Goal: Transaction & Acquisition: Obtain resource

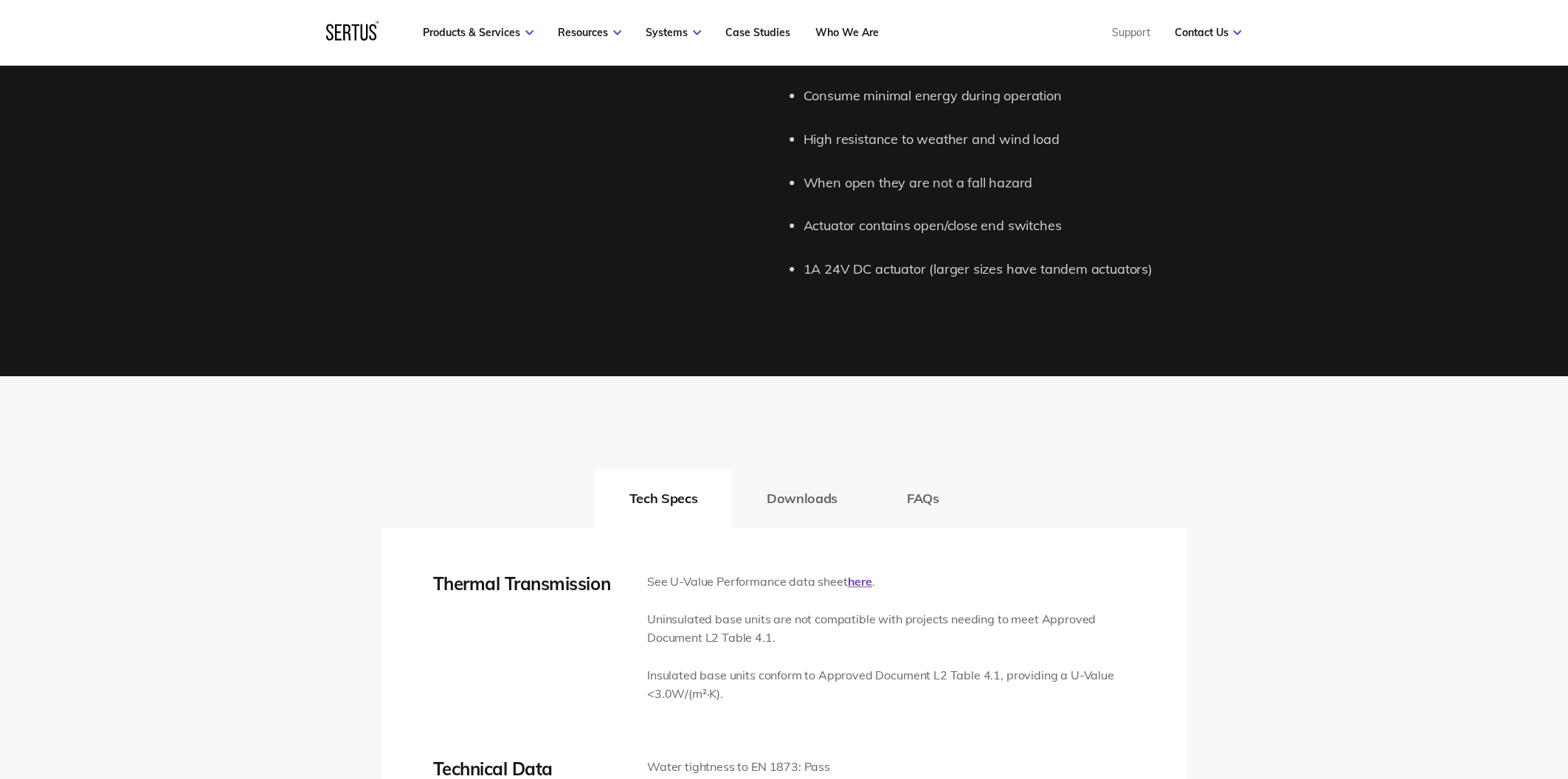
scroll to position [1845, 0]
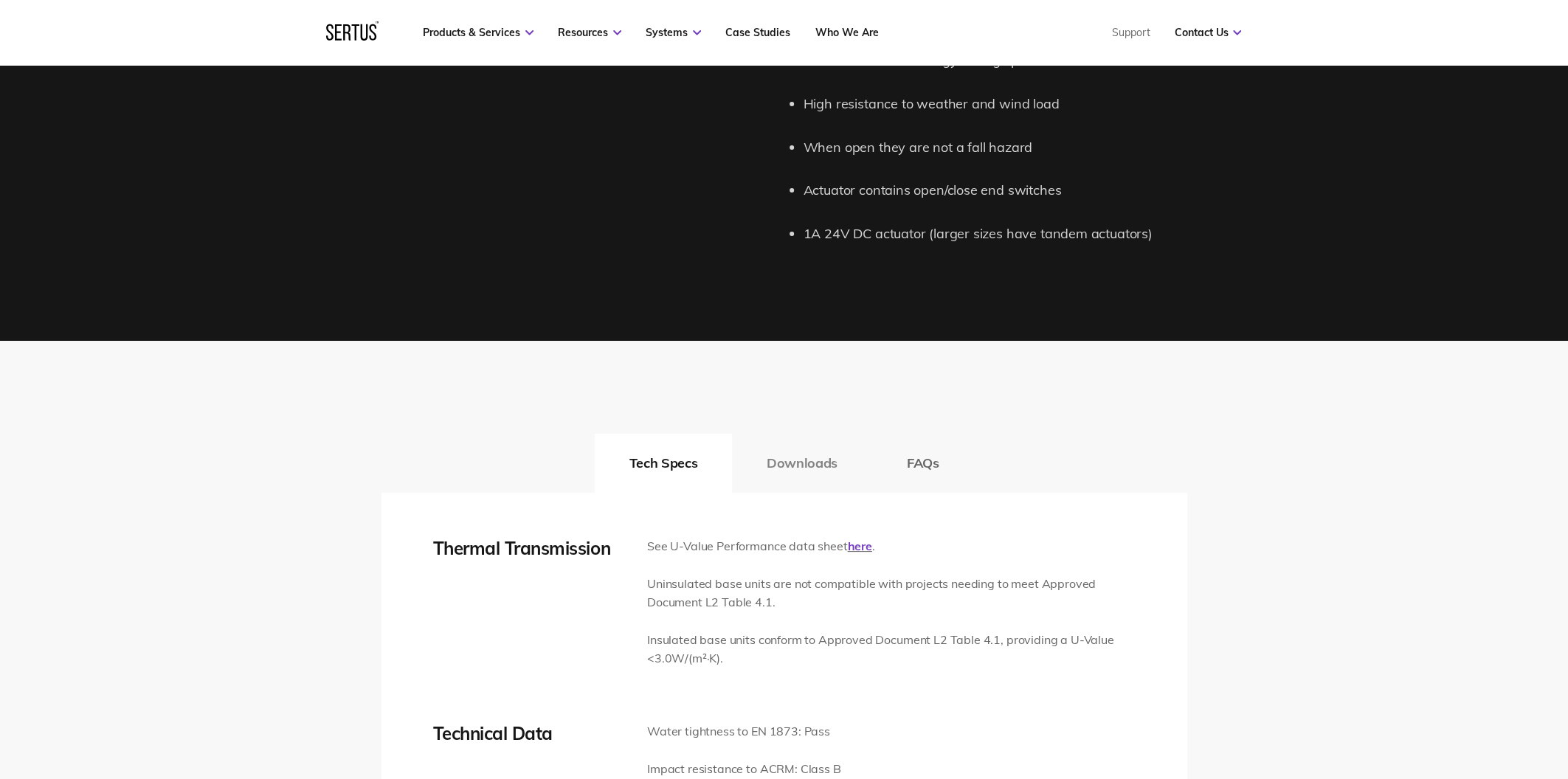
click at [821, 466] on button "Downloads" at bounding box center [802, 464] width 140 height 59
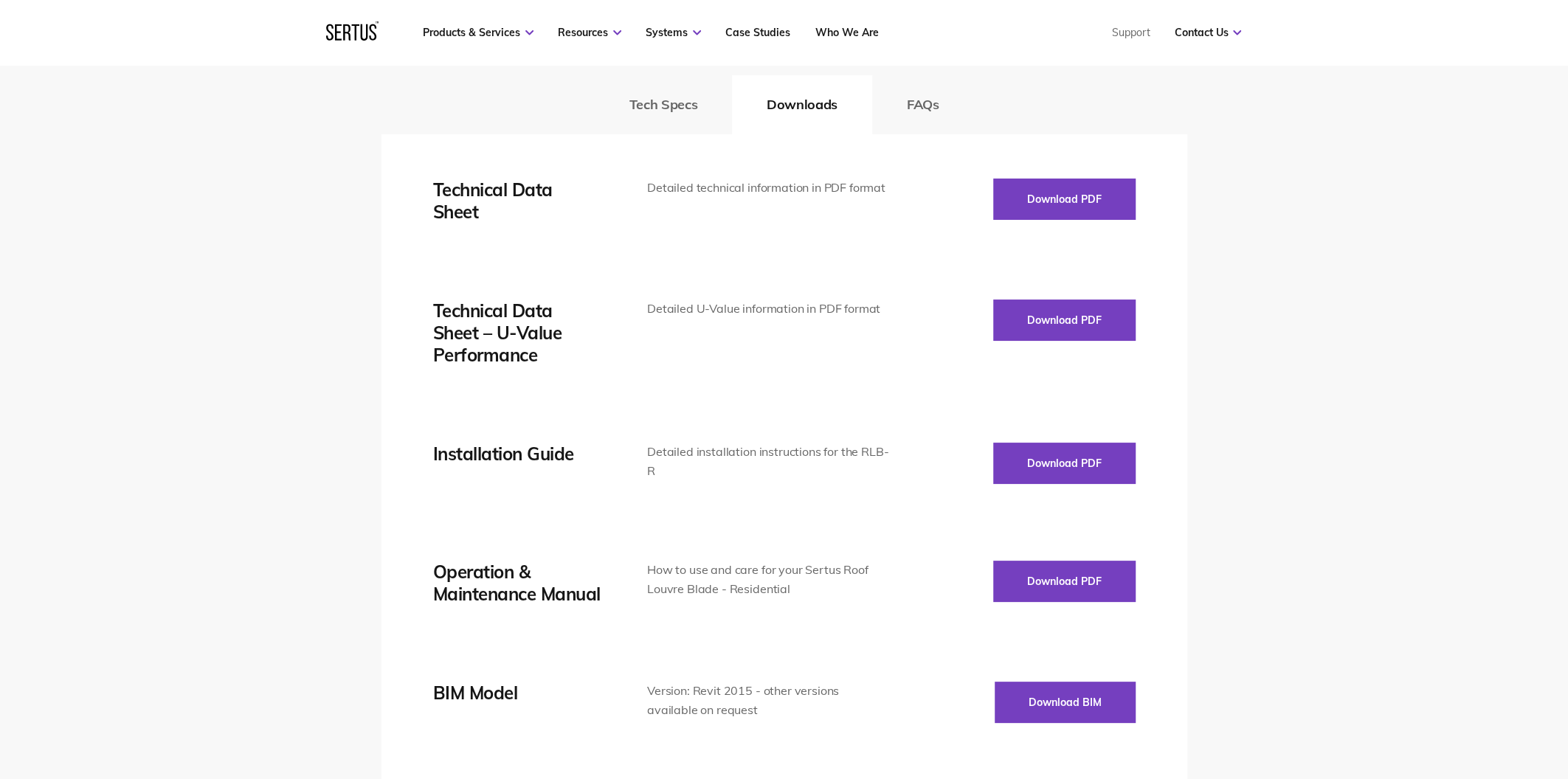
scroll to position [2214, 0]
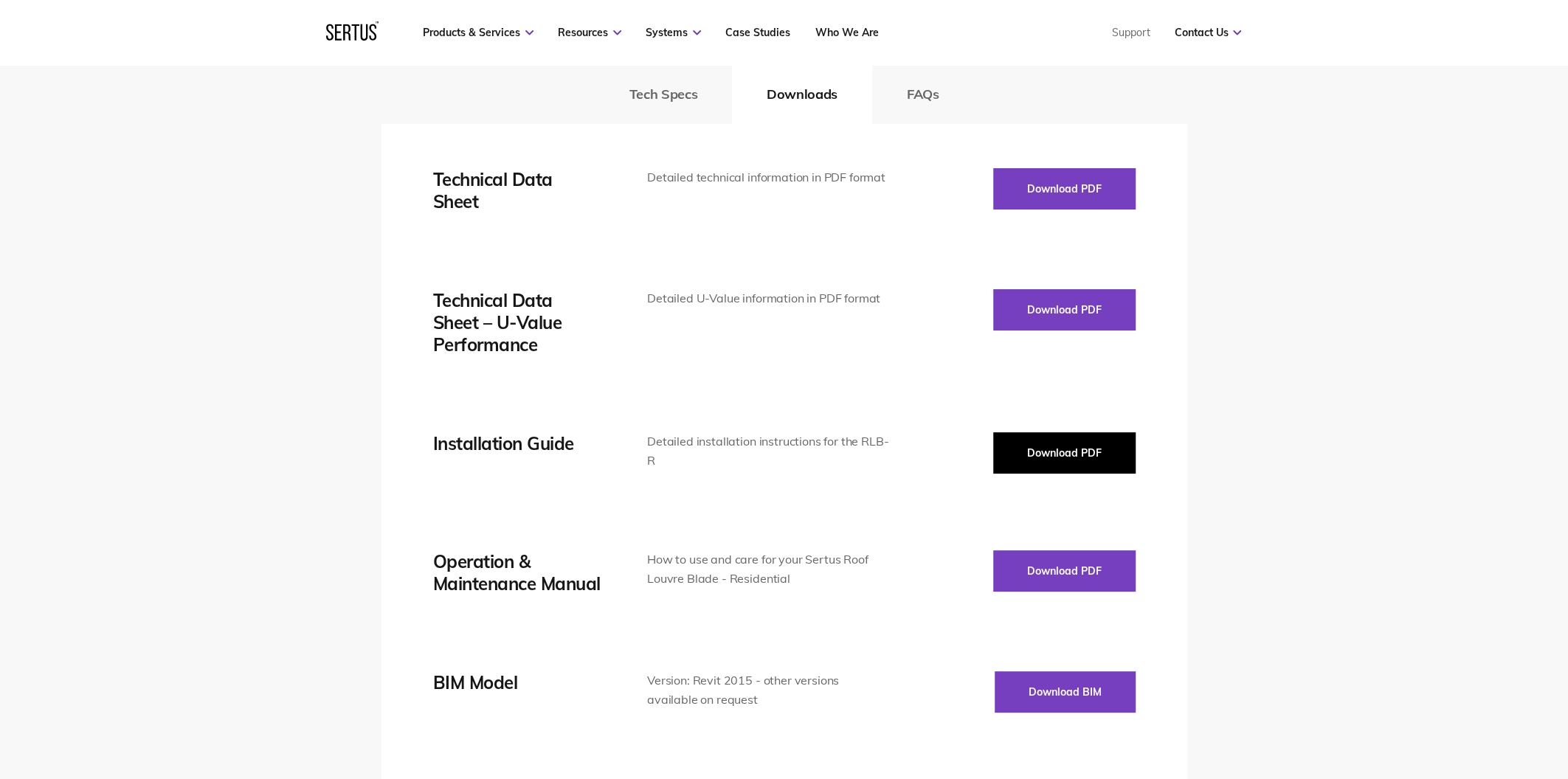
click at [1029, 449] on button "Download PDF" at bounding box center [1065, 453] width 142 height 42
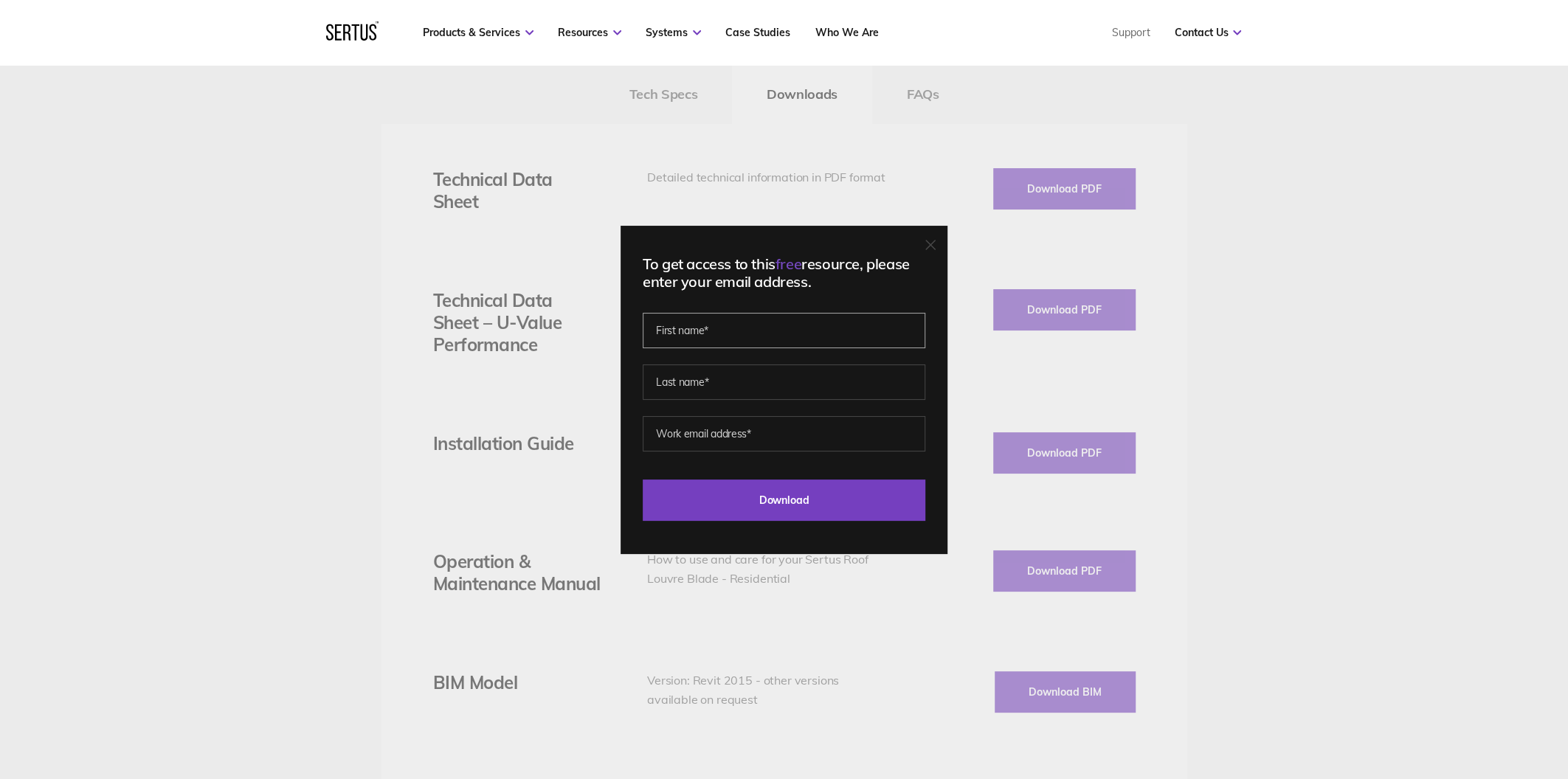
click at [738, 333] on input "text" at bounding box center [784, 330] width 283 height 36
type input "[PERSON_NAME]"
click at [712, 377] on input "text" at bounding box center [784, 382] width 283 height 36
type input "[PERSON_NAME]"
click at [750, 436] on input "email" at bounding box center [784, 433] width 283 height 36
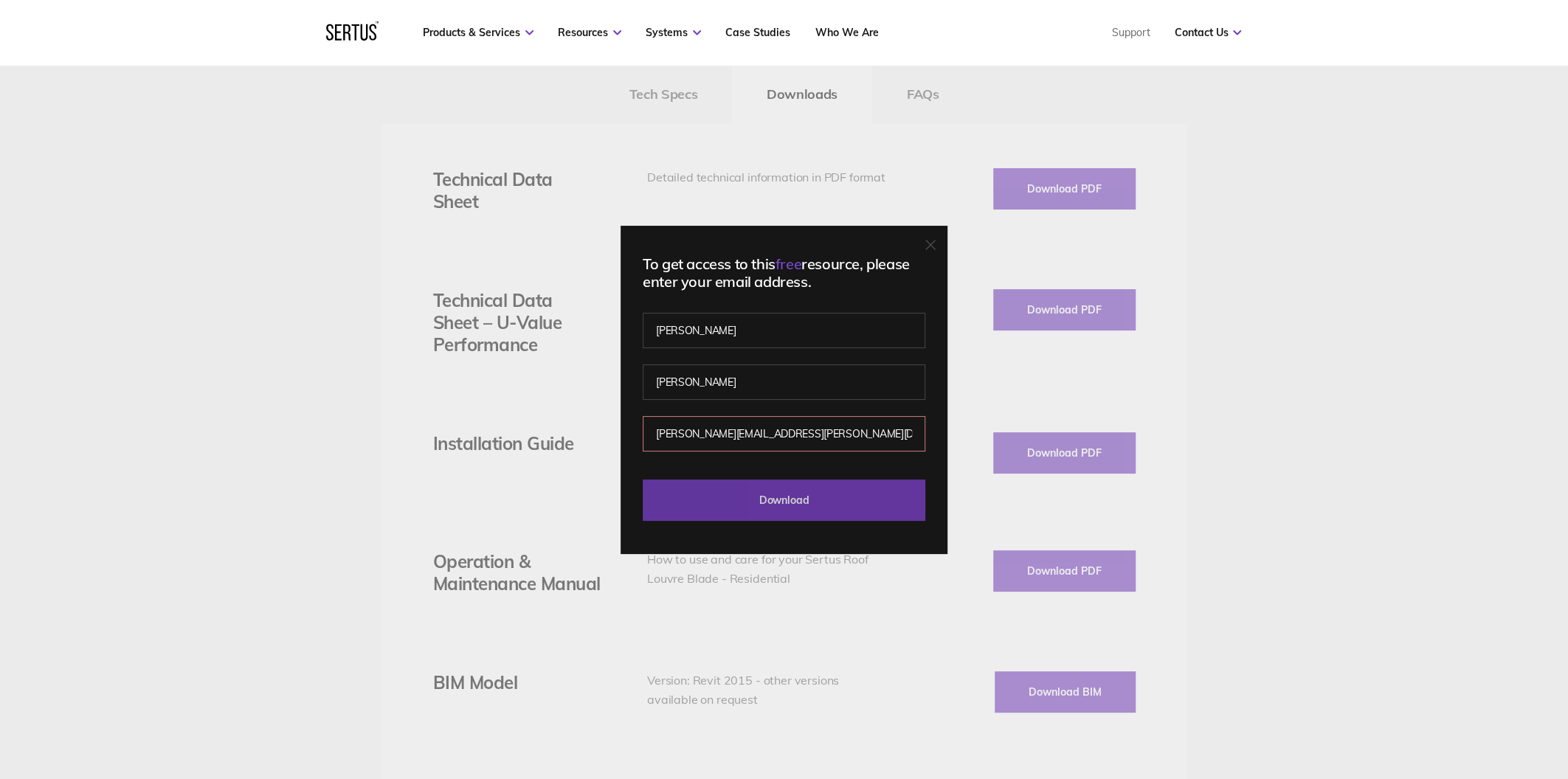
type input "[PERSON_NAME][EMAIL_ADDRESS][PERSON_NAME][DOMAIN_NAME]"
click at [806, 499] on input "Download" at bounding box center [784, 500] width 283 height 42
click at [800, 499] on input "Download" at bounding box center [784, 500] width 283 height 42
click at [709, 325] on input "[PERSON_NAME]" at bounding box center [784, 330] width 283 height 36
type input "d"
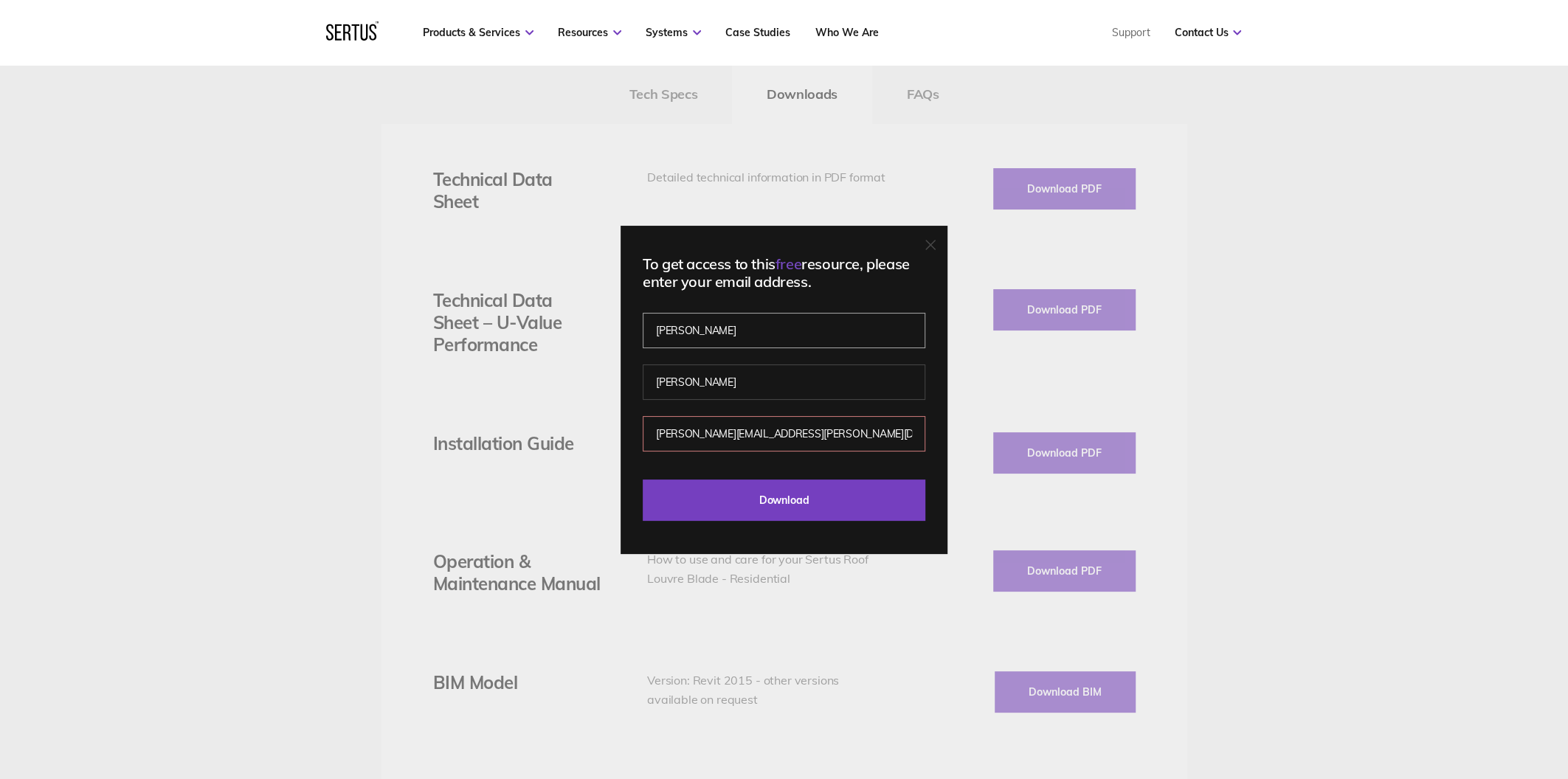
type input "[PERSON_NAME]"
click at [674, 381] on input "[PERSON_NAME]" at bounding box center [784, 382] width 283 height 36
click at [719, 383] on input "[PERSON_NAME]" at bounding box center [784, 382] width 283 height 36
type input "a"
type input "A"
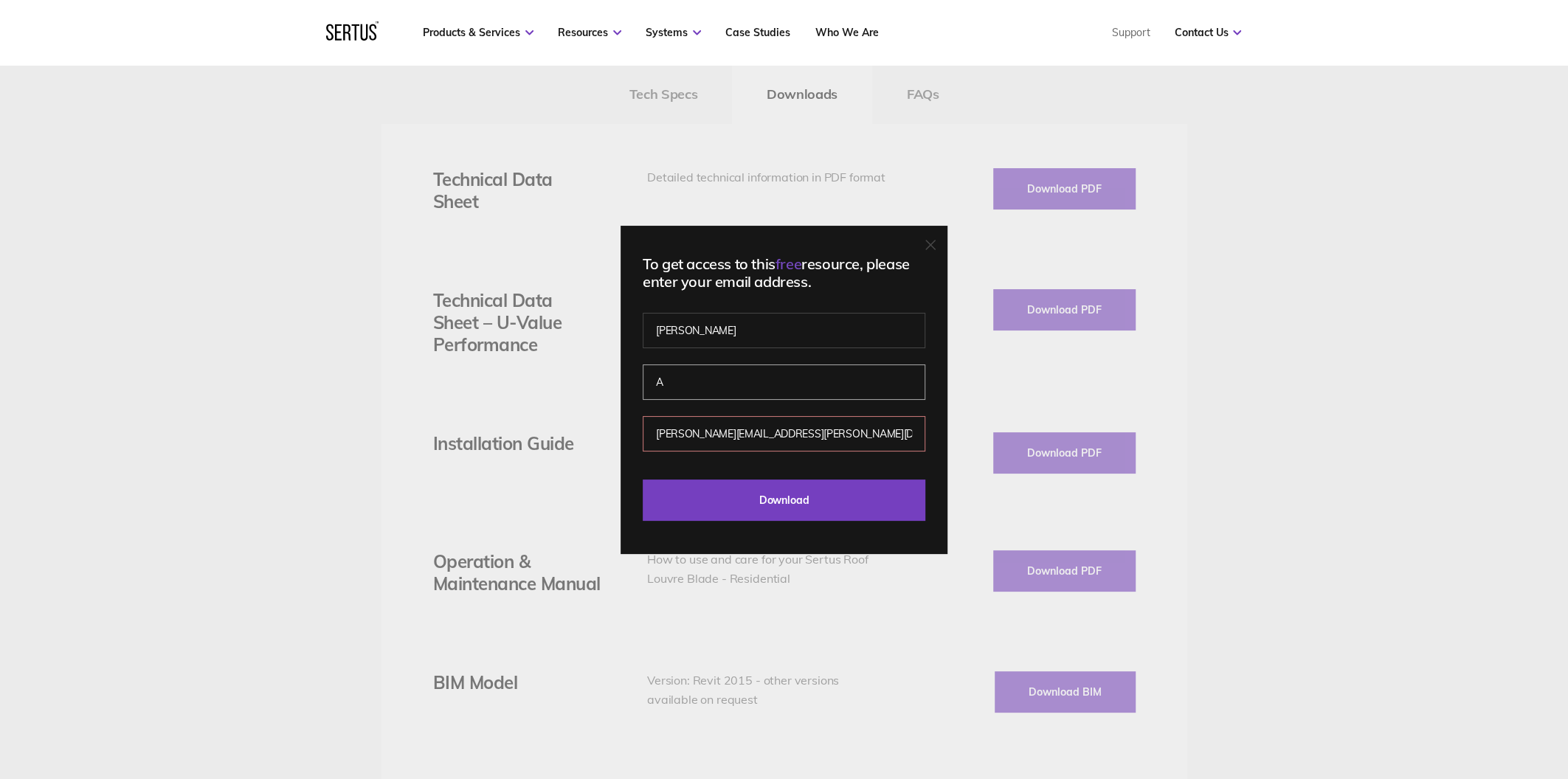
click at [643, 480] on input "Download" at bounding box center [784, 500] width 283 height 42
click at [803, 431] on input "[PERSON_NAME][EMAIL_ADDRESS][PERSON_NAME][DOMAIN_NAME]" at bounding box center [784, 433] width 283 height 36
type input "[PERSON_NAME][EMAIL_ADDRESS][PERSON_NAME][DOMAIN_NAME]"
click at [643, 480] on input "Download" at bounding box center [784, 500] width 283 height 42
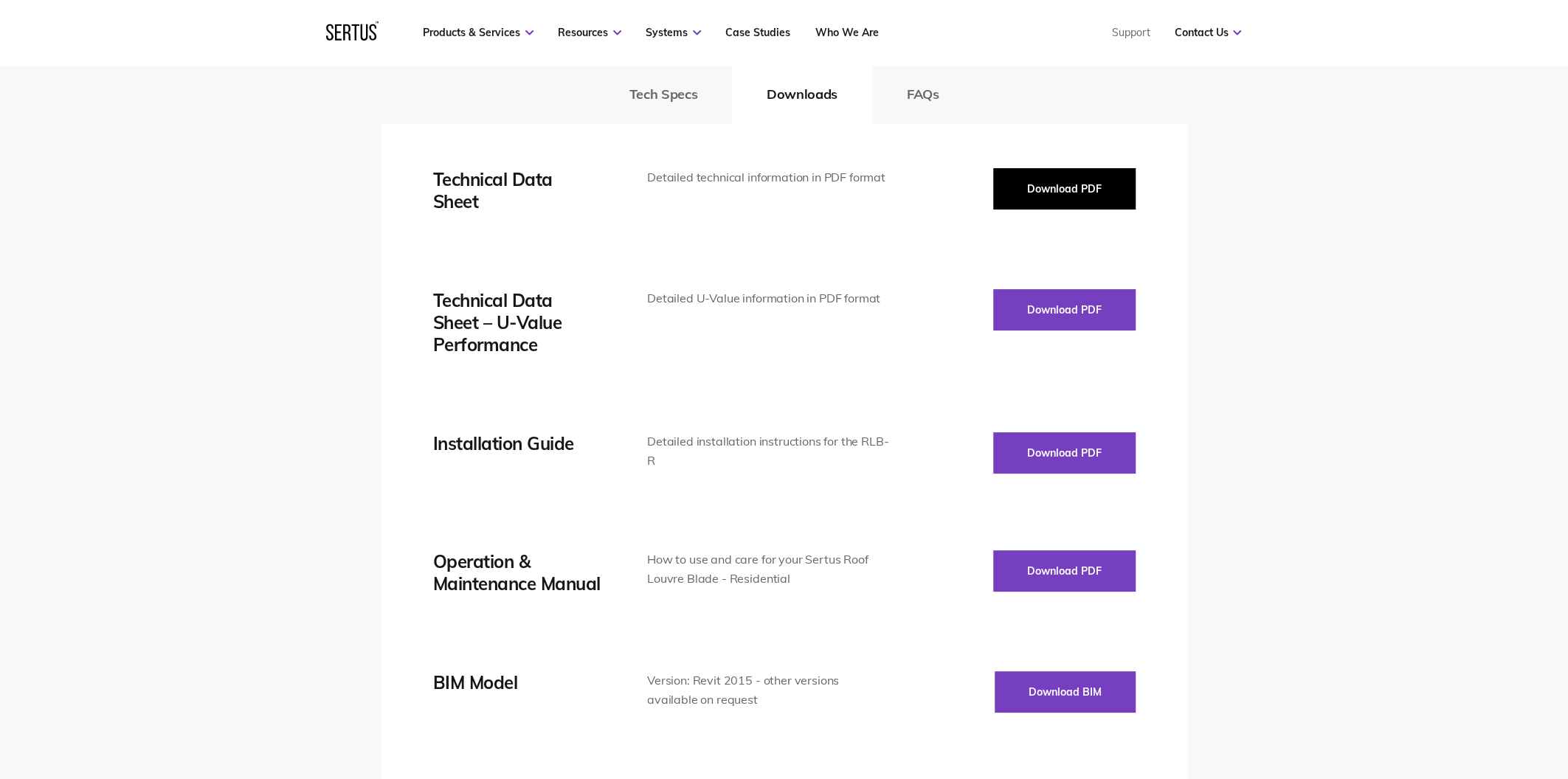
click at [1031, 176] on button "Download PDF" at bounding box center [1065, 189] width 142 height 42
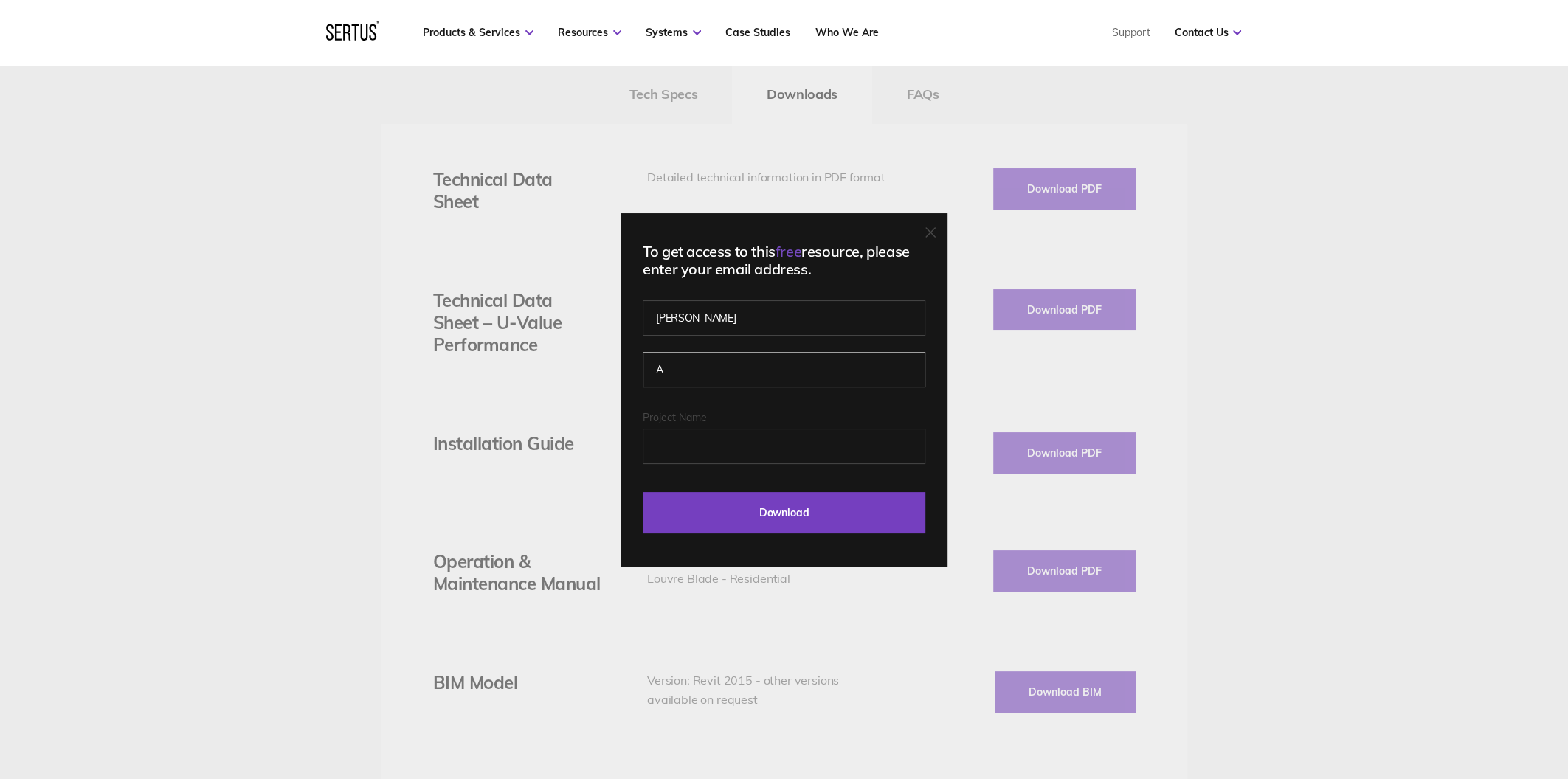
click at [678, 369] on input "A" at bounding box center [784, 370] width 283 height 36
type input "[PERSON_NAME]"
click at [662, 446] on input "Project Name" at bounding box center [784, 446] width 283 height 36
type input "[PERSON_NAME][EMAIL_ADDRESS][PERSON_NAME][DOMAIN_NAME]"
click at [643, 493] on input "Download" at bounding box center [784, 513] width 283 height 42
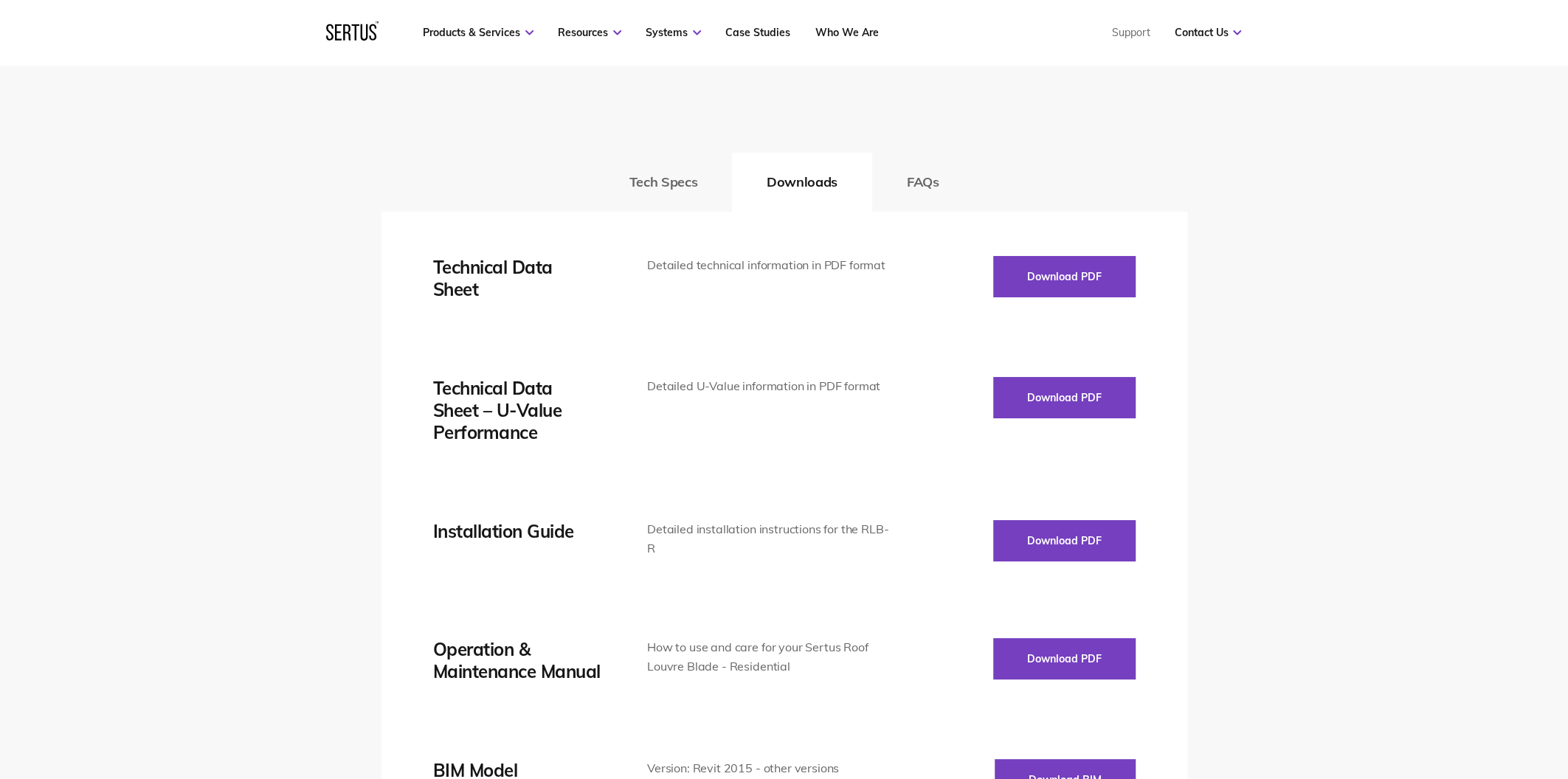
scroll to position [2140, 0]
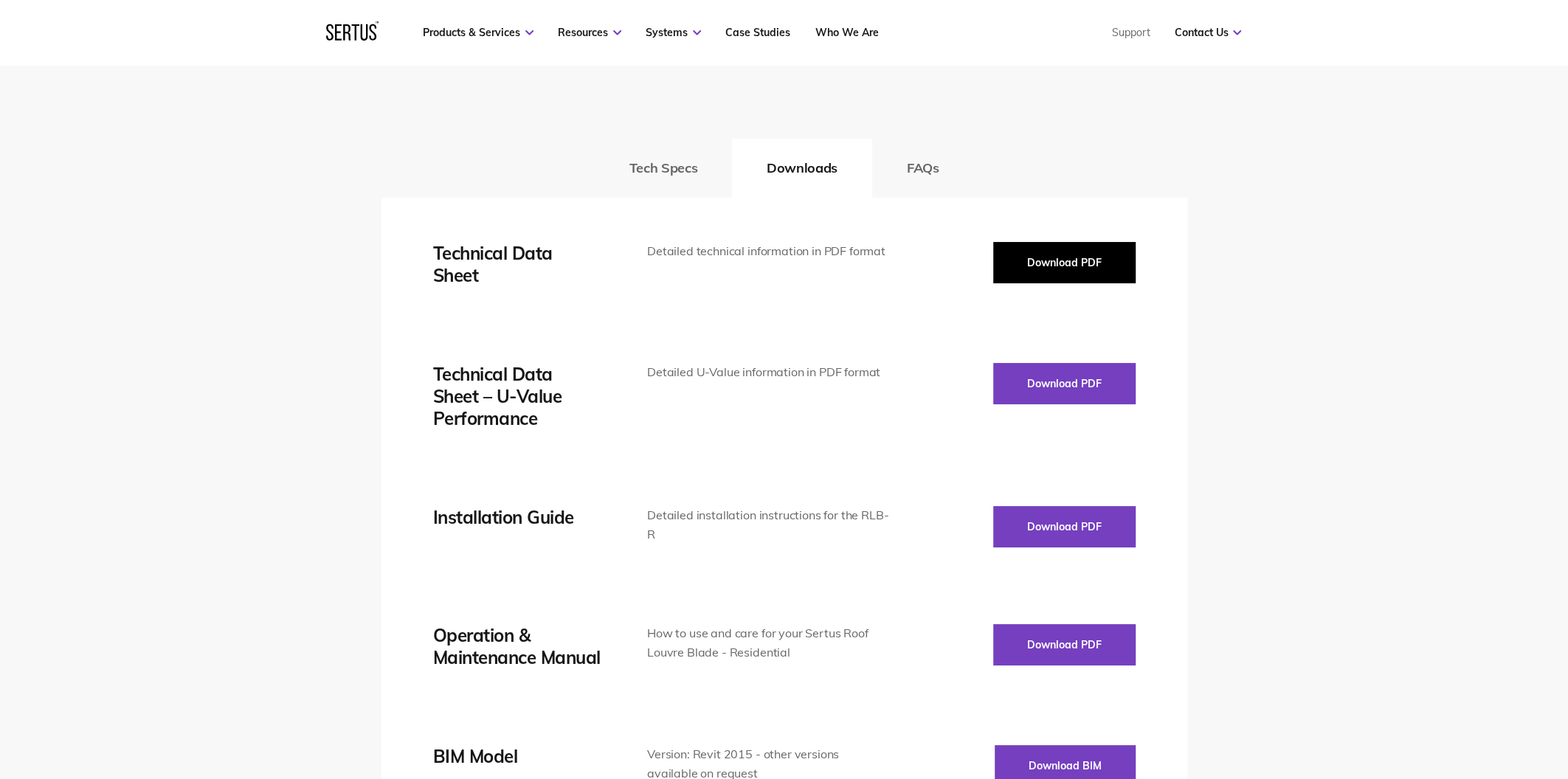
click at [1054, 262] on button "Download PDF" at bounding box center [1065, 262] width 142 height 42
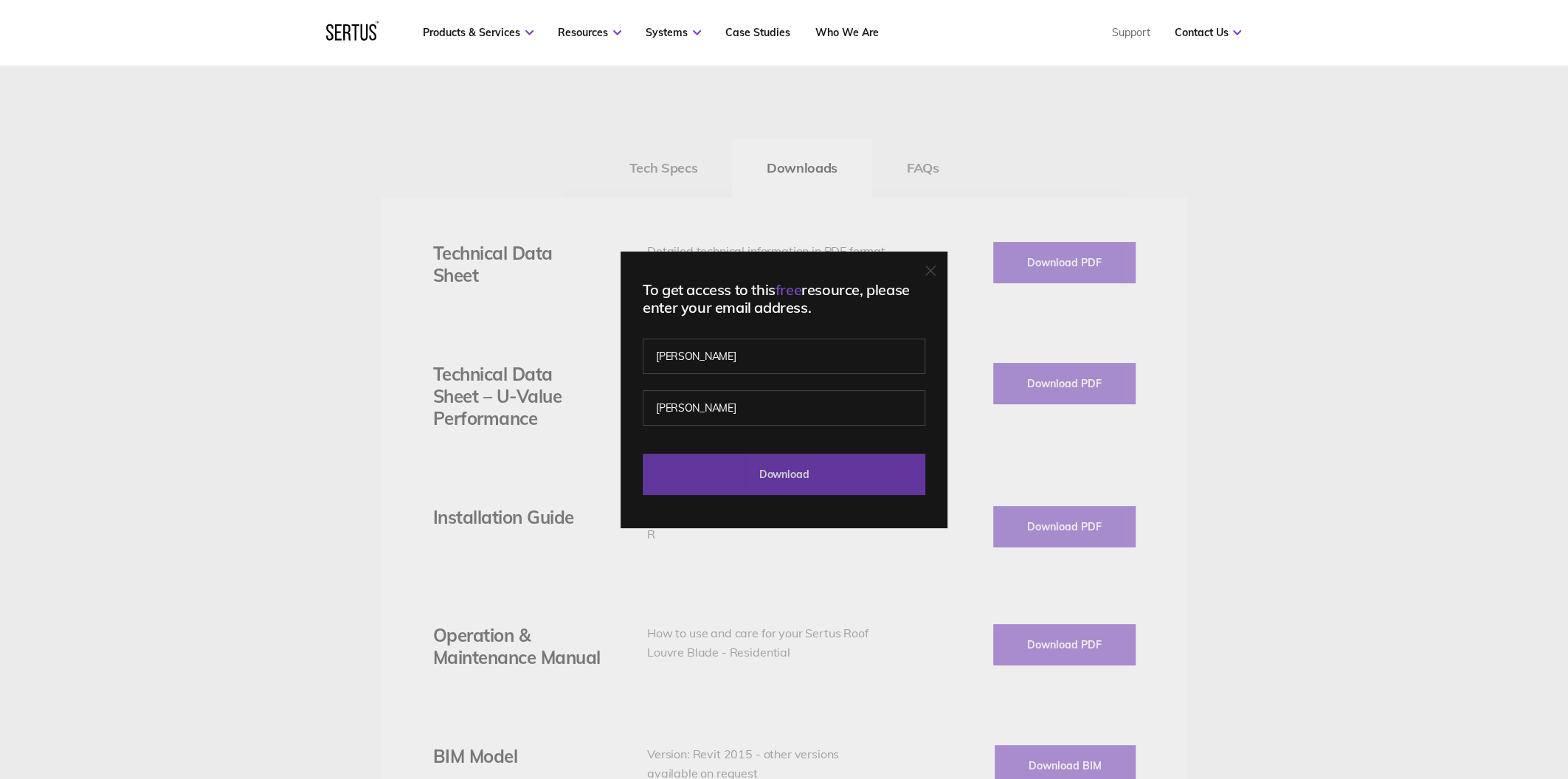
click at [746, 468] on input "Download" at bounding box center [784, 474] width 283 height 42
